Goal: Task Accomplishment & Management: Complete application form

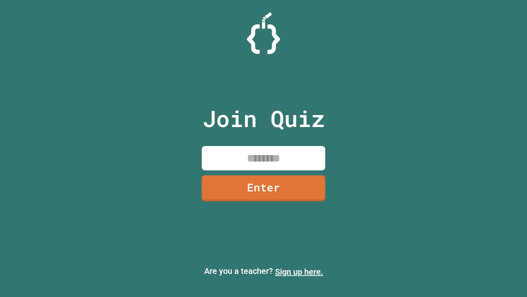
click at [299, 271] on link "Sign up here." at bounding box center [299, 272] width 48 height 10
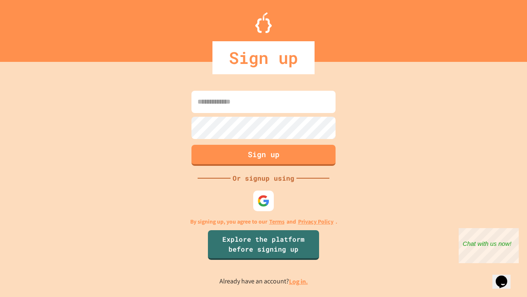
click at [299, 281] on link "Log in." at bounding box center [298, 281] width 19 height 9
